Goal: Complete application form

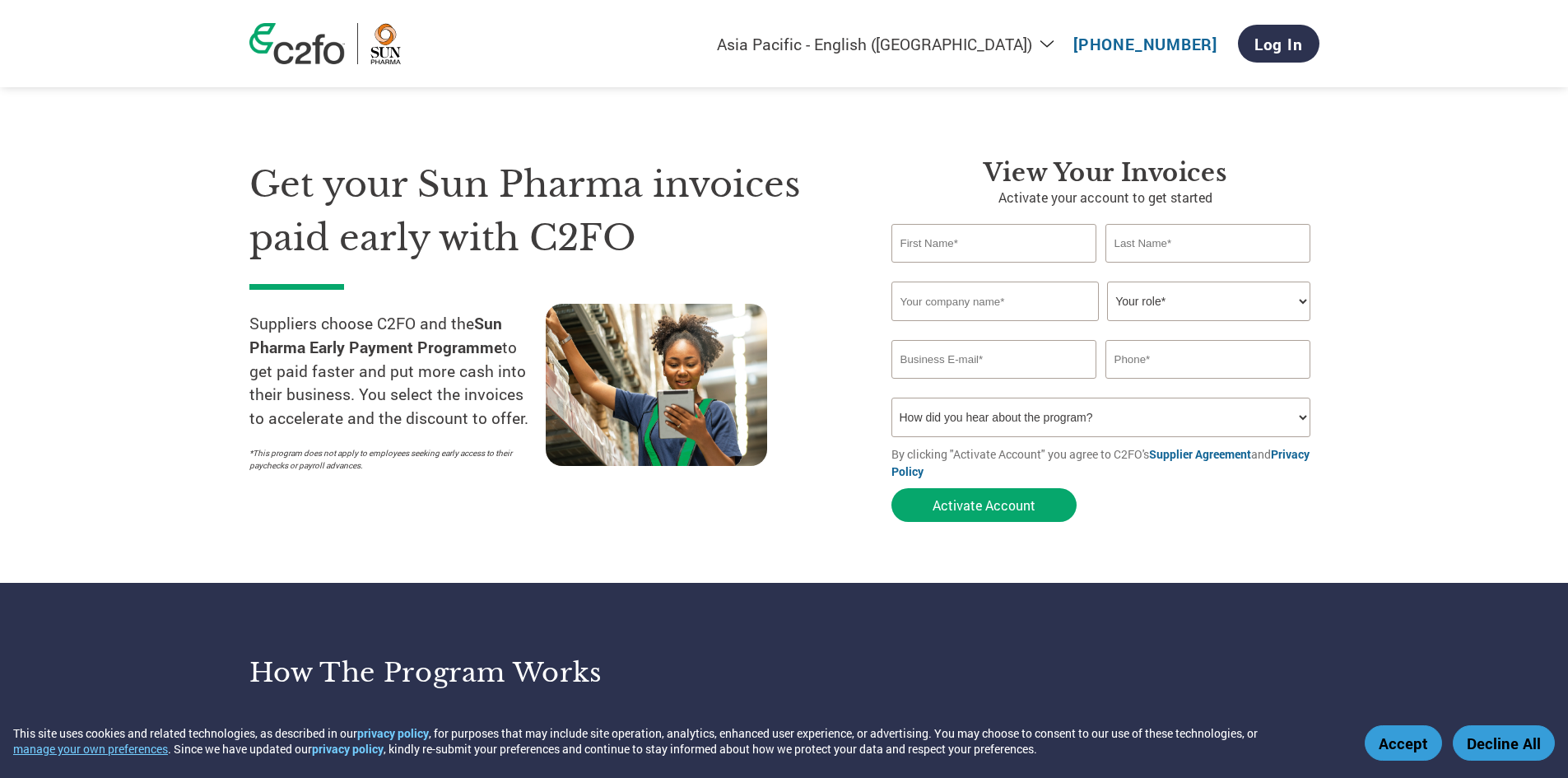
select select "en-IN"
click at [996, 253] on input "text" at bounding box center [994, 243] width 206 height 39
type input "[PERSON_NAME]"
click at [1135, 243] on input "text" at bounding box center [1208, 243] width 206 height 39
type input "[PERSON_NAME]"
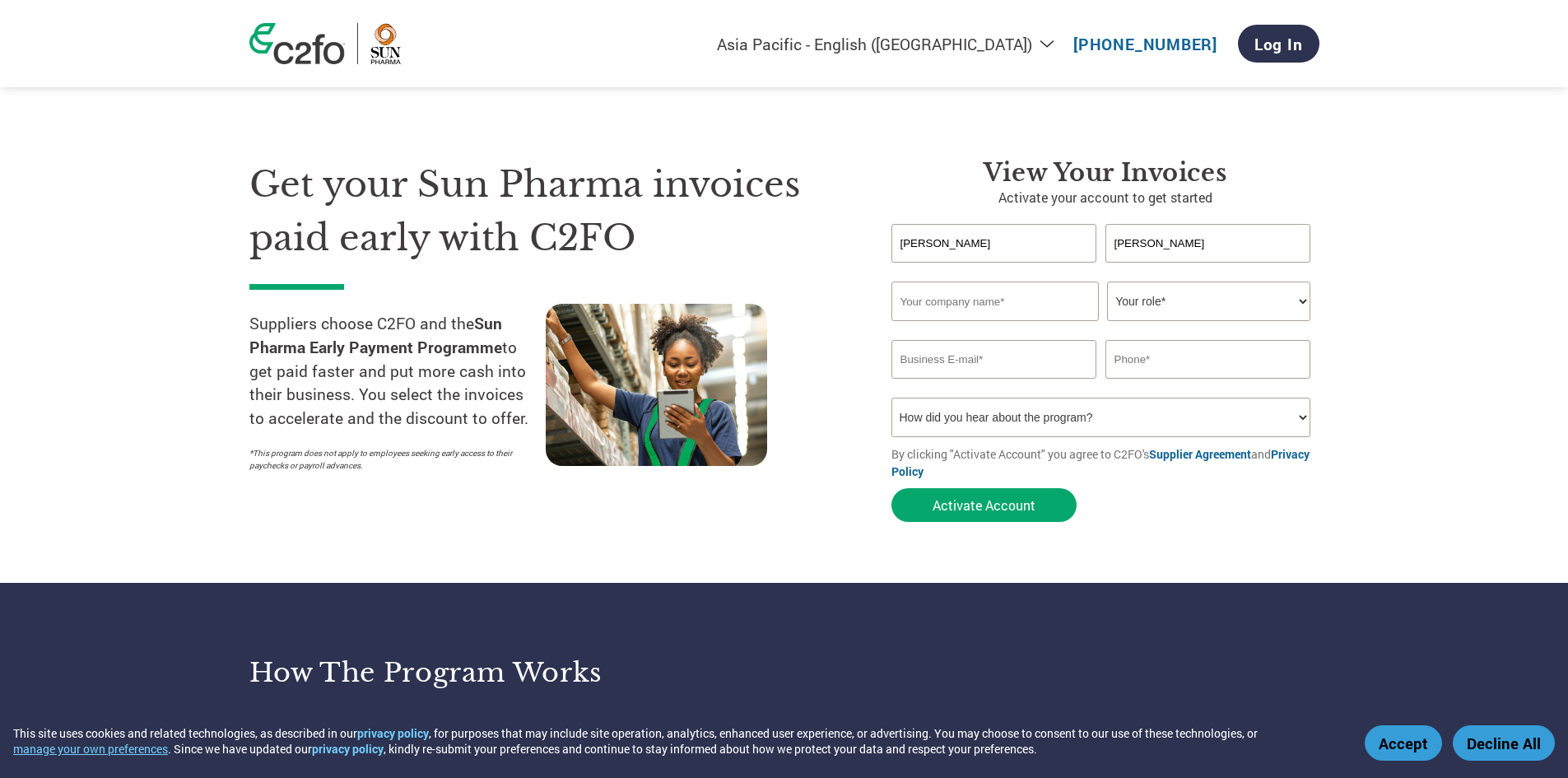
click at [1022, 307] on input "text" at bounding box center [995, 302] width 208 height 40
type input "Hari hardware"
click at [1297, 301] on select "Your role* CFO Controller Credit Manager Finance Director Treasurer CEO Preside…" at bounding box center [1208, 302] width 204 height 40
click at [1300, 301] on select "Your role* CFO Controller Credit Manager Finance Director Treasurer CEO Preside…" at bounding box center [1208, 302] width 204 height 40
